Goal: Task Accomplishment & Management: Use online tool/utility

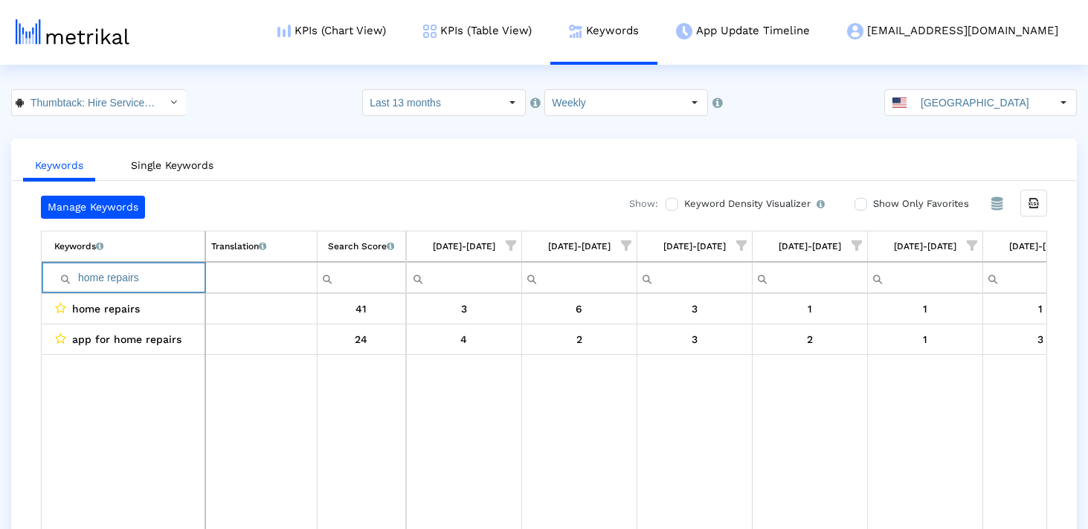
scroll to position [0, 5471]
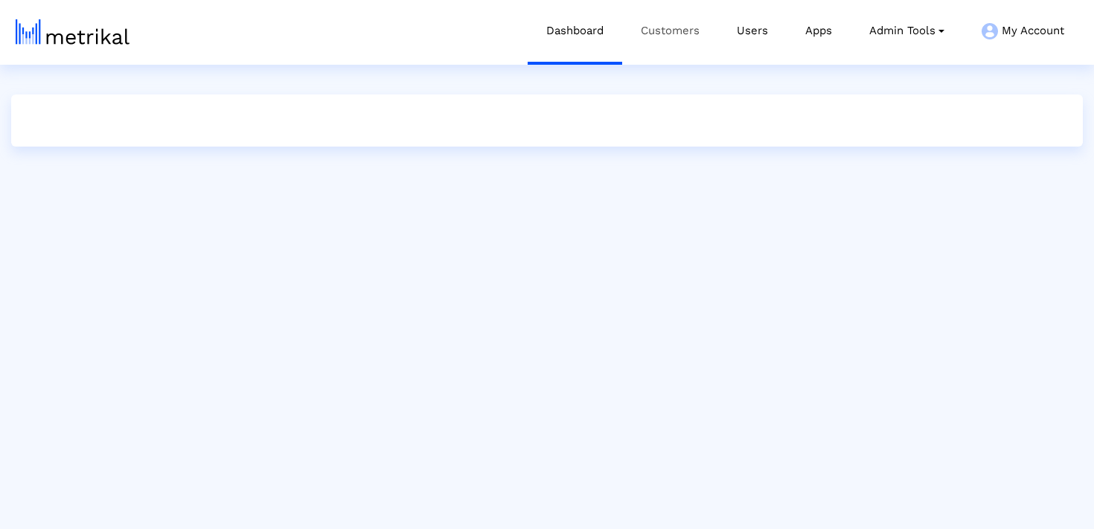
click at [674, 31] on link "Customers" at bounding box center [670, 31] width 96 height 62
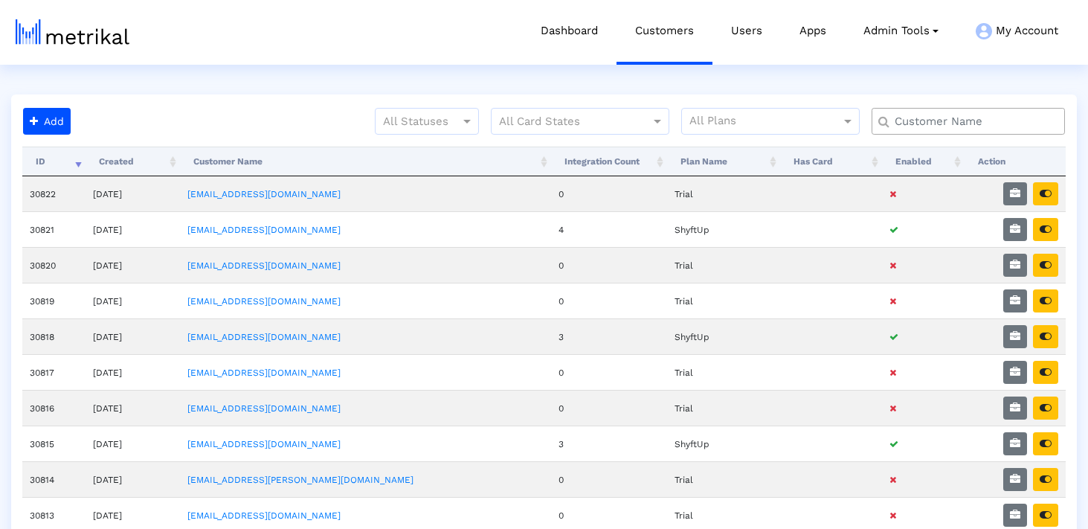
click at [950, 123] on input "text" at bounding box center [972, 122] width 175 height 16
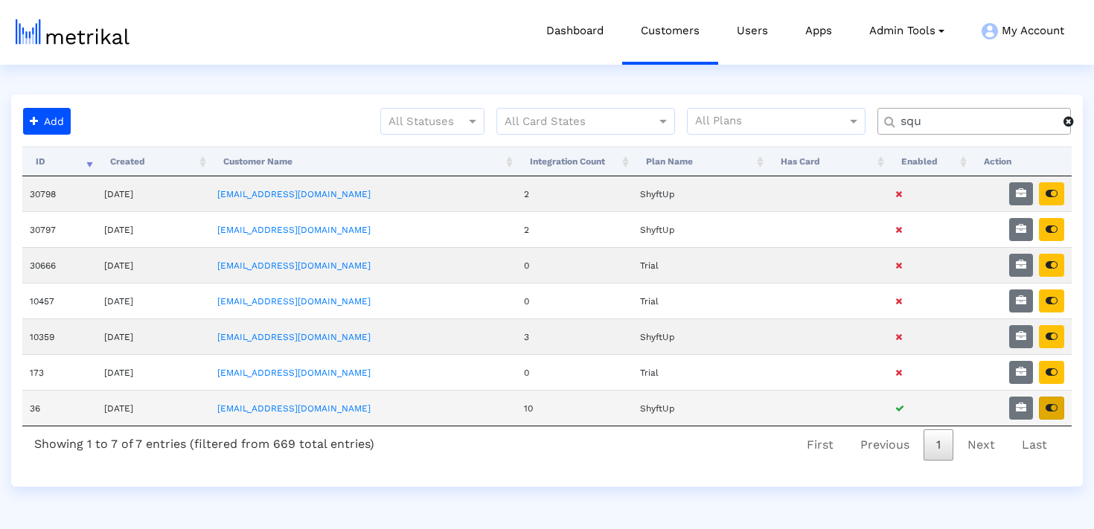
type input "squ"
click at [1059, 402] on button "button" at bounding box center [1051, 408] width 25 height 23
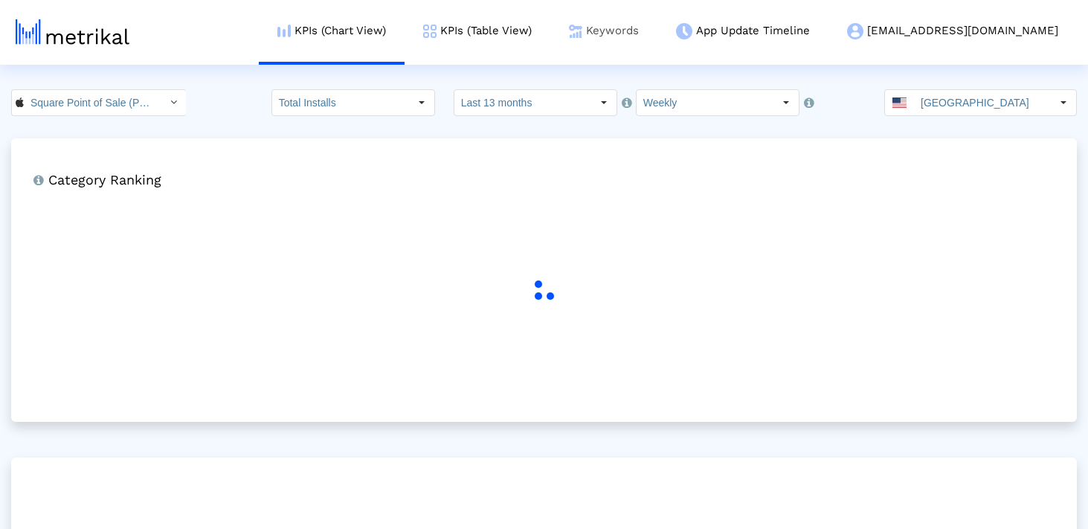
click at [583, 34] on img at bounding box center [575, 31] width 13 height 13
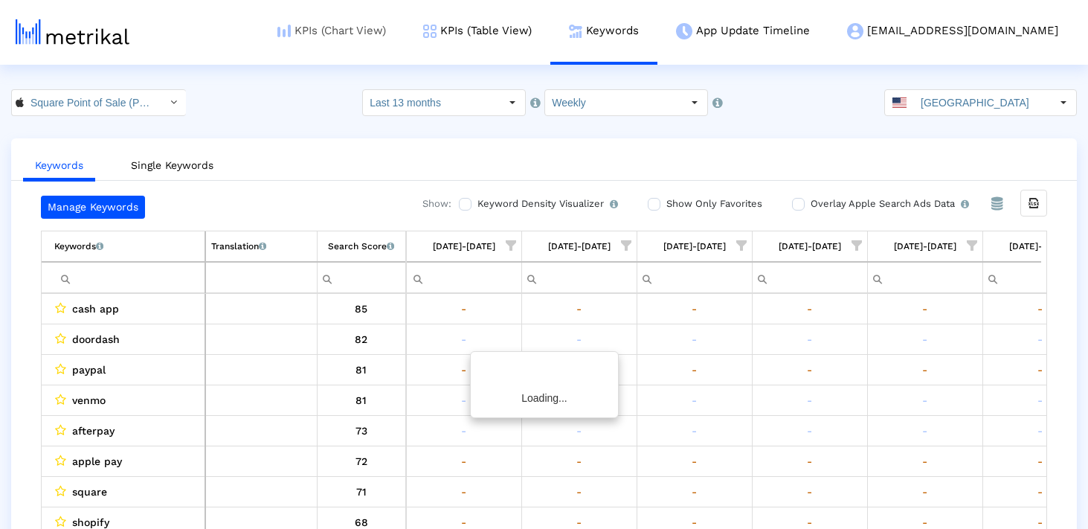
scroll to position [0, 5476]
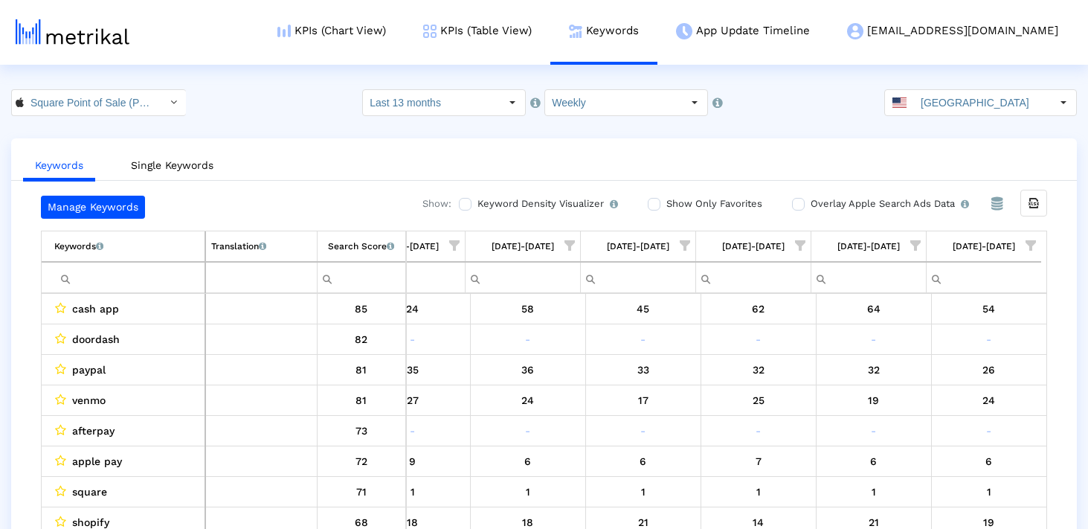
click at [96, 279] on input "Filter cell" at bounding box center [129, 278] width 150 height 25
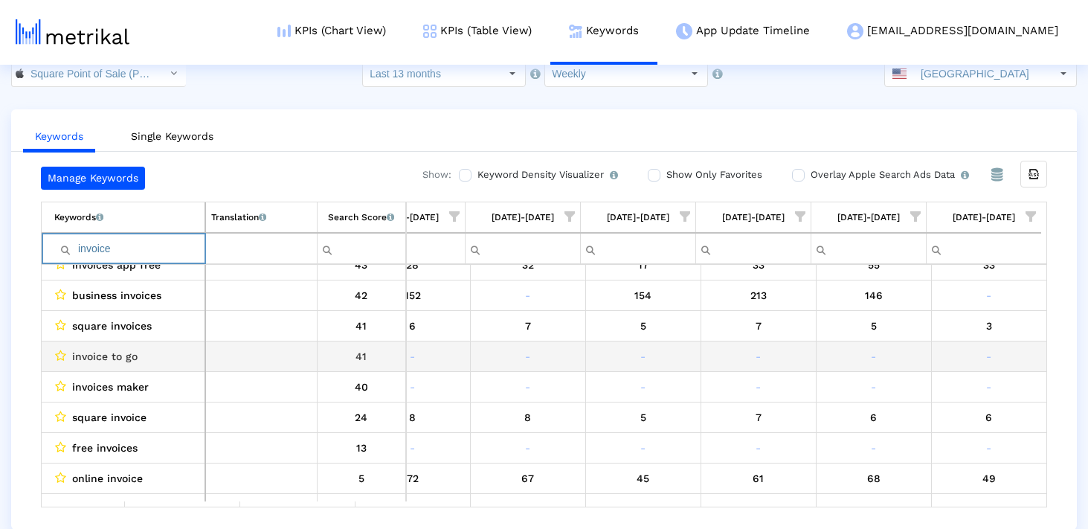
scroll to position [0, 0]
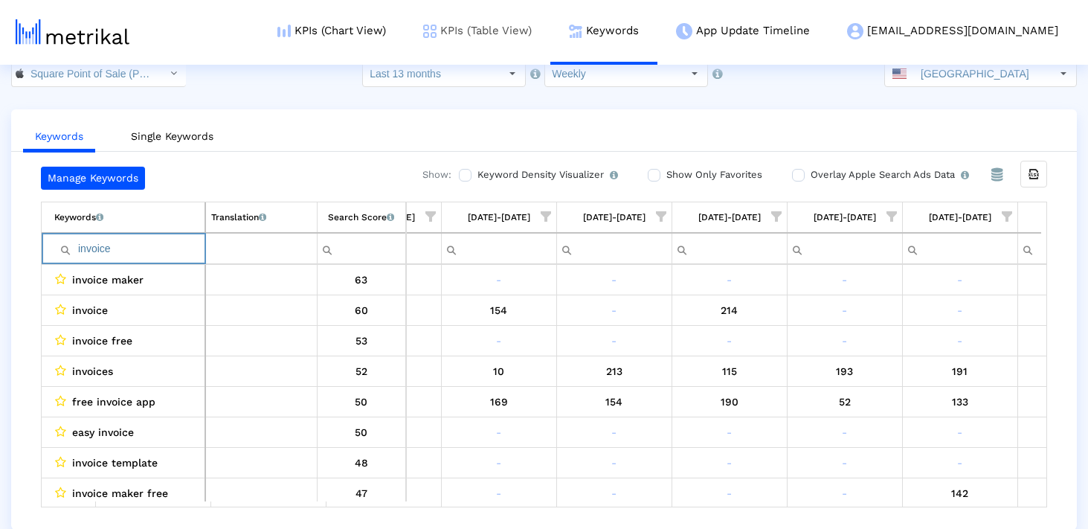
type input "invoice"
